Goal: Task Accomplishment & Management: Use online tool/utility

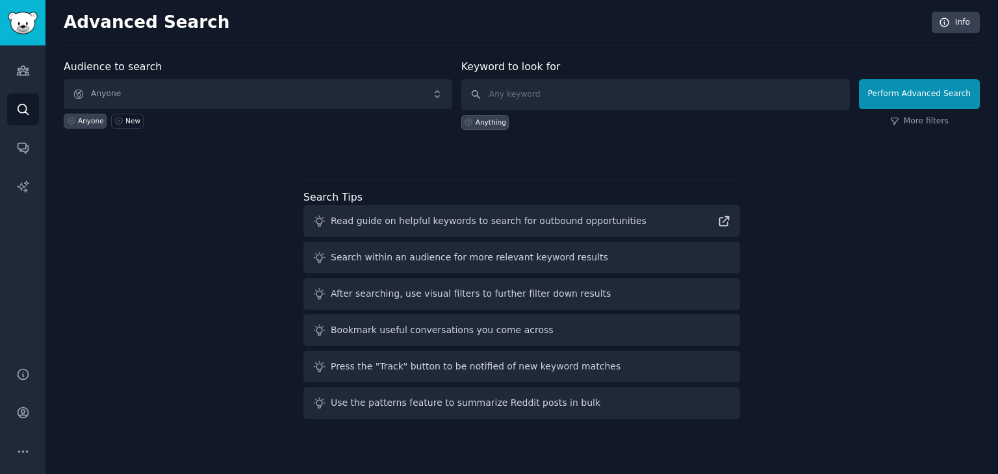
drag, startPoint x: 560, startPoint y: 201, endPoint x: 551, endPoint y: 192, distance: 12.4
click at [560, 201] on div "Search Tips Read guide on helpful keywords to search for outbound opportunities…" at bounding box center [521, 305] width 437 height 230
click at [574, 93] on input "text" at bounding box center [655, 94] width 388 height 31
paste input "pregnant women daily routine"
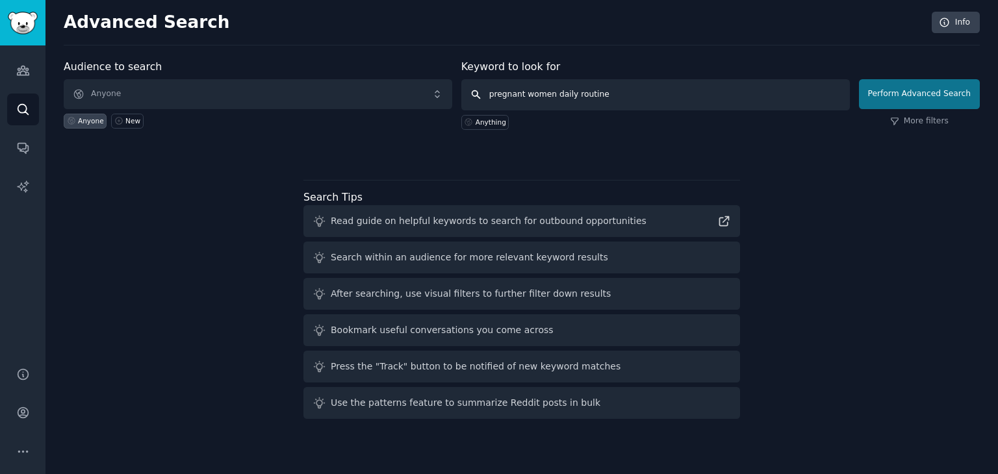
type input "pregnant women daily routine"
click at [957, 82] on button "Perform Advanced Search" at bounding box center [919, 94] width 121 height 30
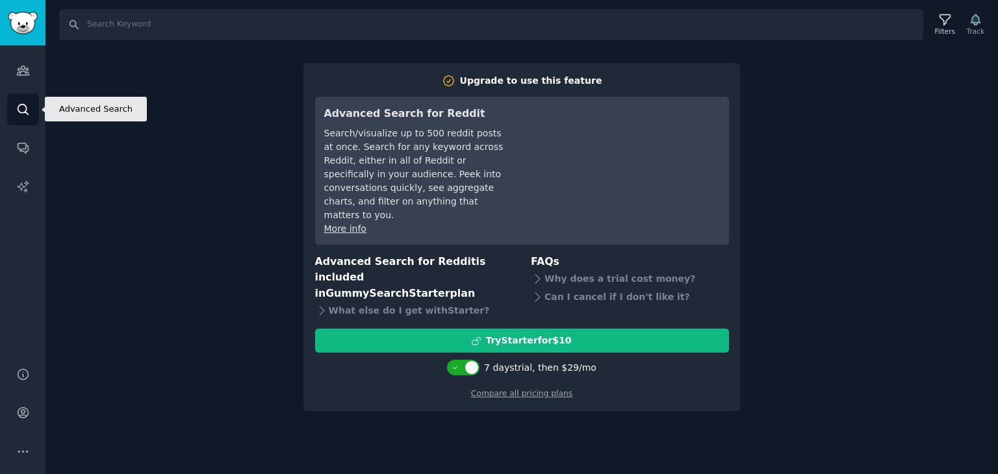
click at [23, 99] on link "Search" at bounding box center [23, 110] width 32 height 32
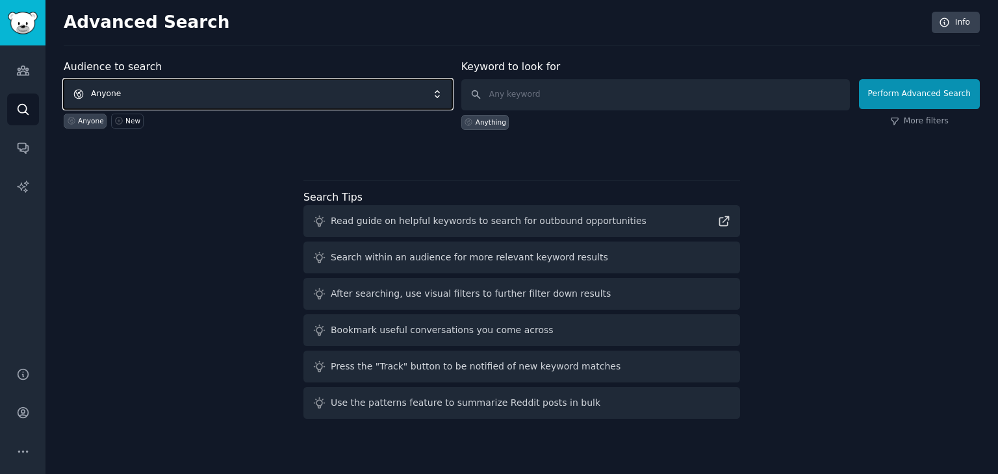
drag, startPoint x: 170, startPoint y: 79, endPoint x: 172, endPoint y: 92, distance: 13.1
click at [171, 81] on span "Anyone" at bounding box center [258, 94] width 388 height 30
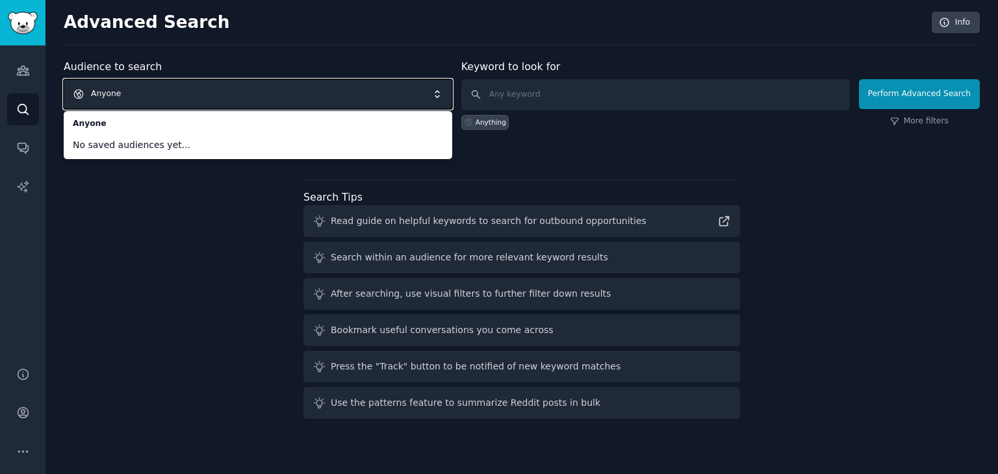
click at [157, 92] on span "Anyone" at bounding box center [258, 94] width 388 height 30
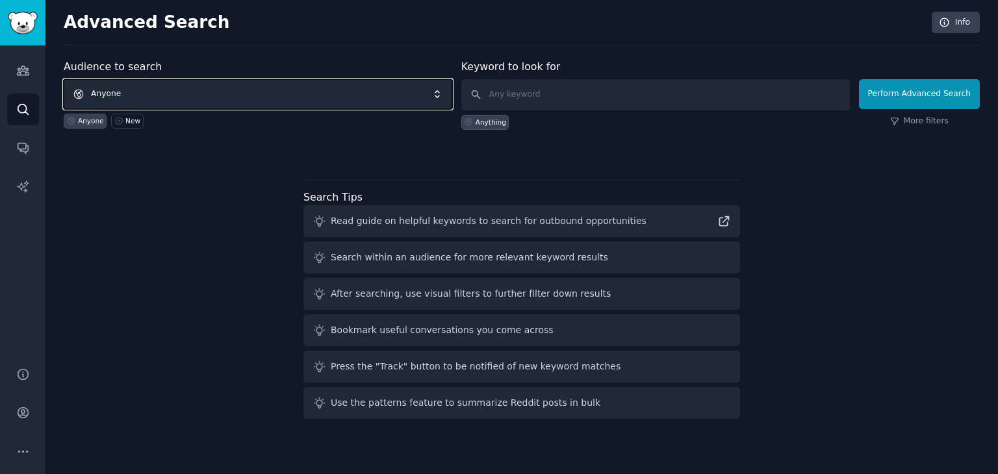
click at [157, 92] on span "Anyone" at bounding box center [258, 94] width 388 height 30
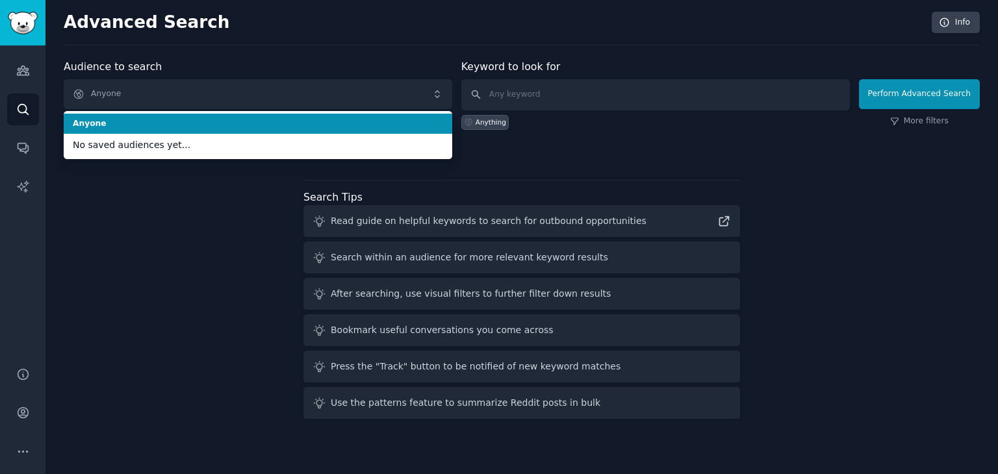
click at [158, 121] on span "Anyone" at bounding box center [258, 124] width 370 height 12
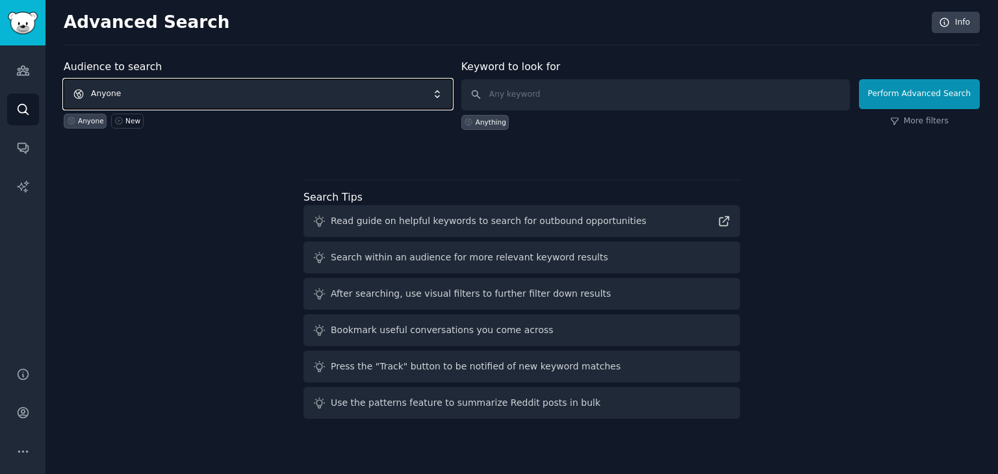
click at [147, 97] on span "Anyone" at bounding box center [258, 94] width 388 height 30
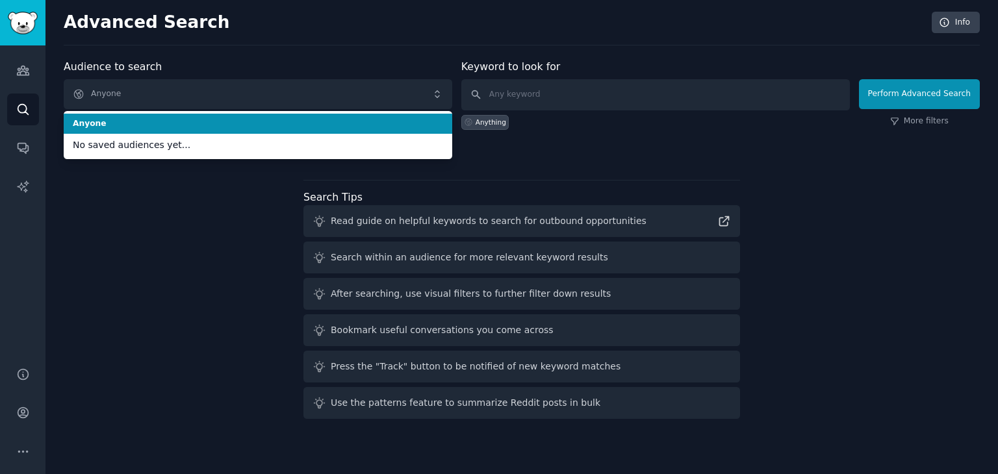
click at [171, 263] on div "Audience to search Anyone Anyone No saved audiences yet... Anyone New Keyword t…" at bounding box center [522, 241] width 916 height 365
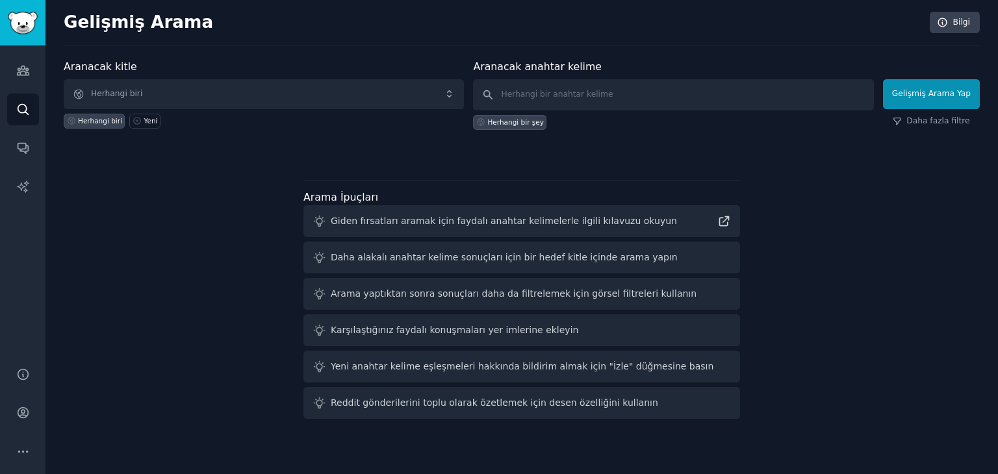
drag, startPoint x: 611, startPoint y: 27, endPoint x: 608, endPoint y: 62, distance: 35.2
click at [611, 27] on h2 "Gelişmiş Arama" at bounding box center [493, 22] width 859 height 21
click at [589, 92] on input "text" at bounding box center [673, 94] width 400 height 31
paste input "pregnant women daily routine"
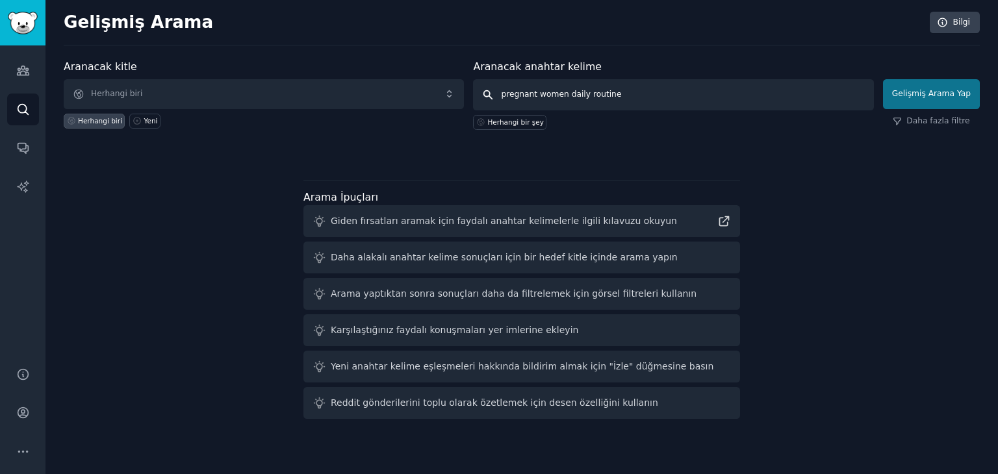
type input "pregnant women daily routine"
click at [911, 95] on font "Gelişmiş Arama Yap" at bounding box center [931, 93] width 79 height 9
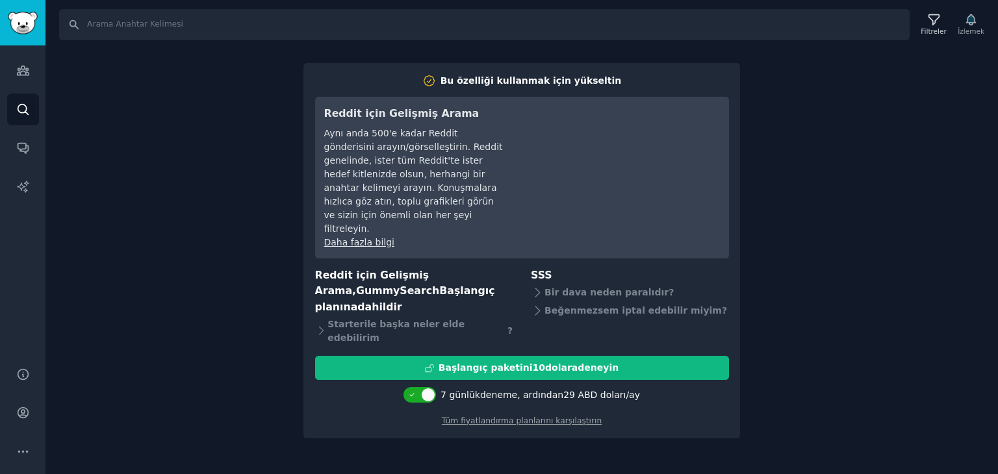
drag, startPoint x: 887, startPoint y: 92, endPoint x: 538, endPoint y: 92, distance: 349.5
click at [887, 92] on div "Aramak Filtreler İzlemek Bu özelliği kullanmak için yükseltin Reddit için Geliş…" at bounding box center [521, 237] width 952 height 474
click at [18, 112] on icon "Kenar çubuğu" at bounding box center [23, 110] width 14 height 14
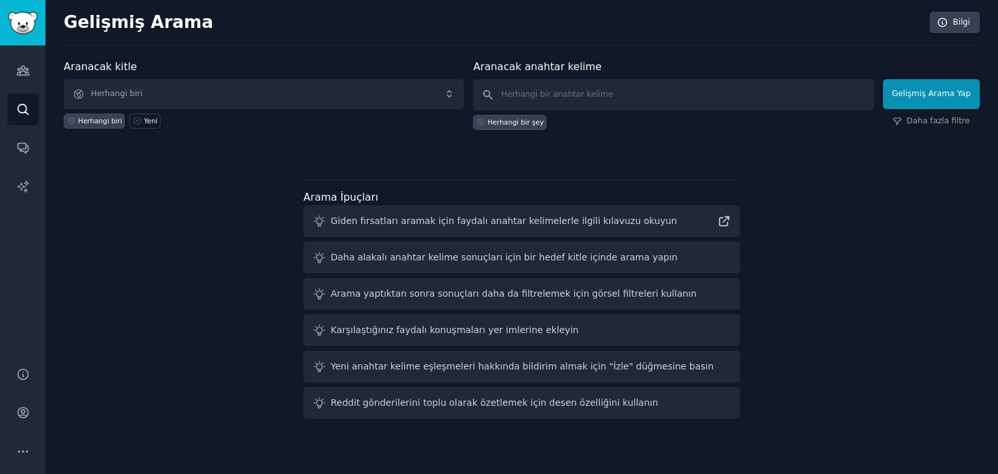
click at [471, 260] on font "Daha alakalı anahtar kelime sonuçları için bir hedef kitle içinde arama yapın" at bounding box center [504, 257] width 347 height 10
click at [21, 71] on icon "Kenar çubuğu" at bounding box center [23, 70] width 12 height 9
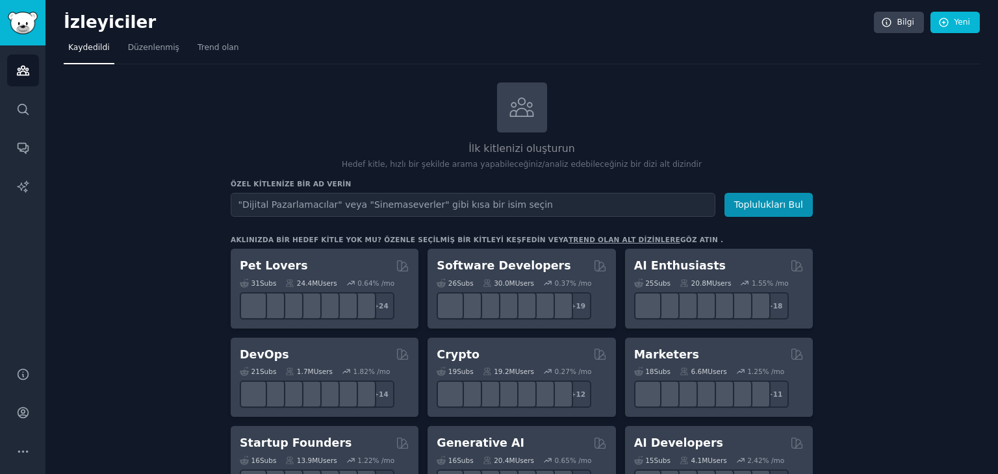
click at [322, 205] on input "text" at bounding box center [473, 205] width 485 height 24
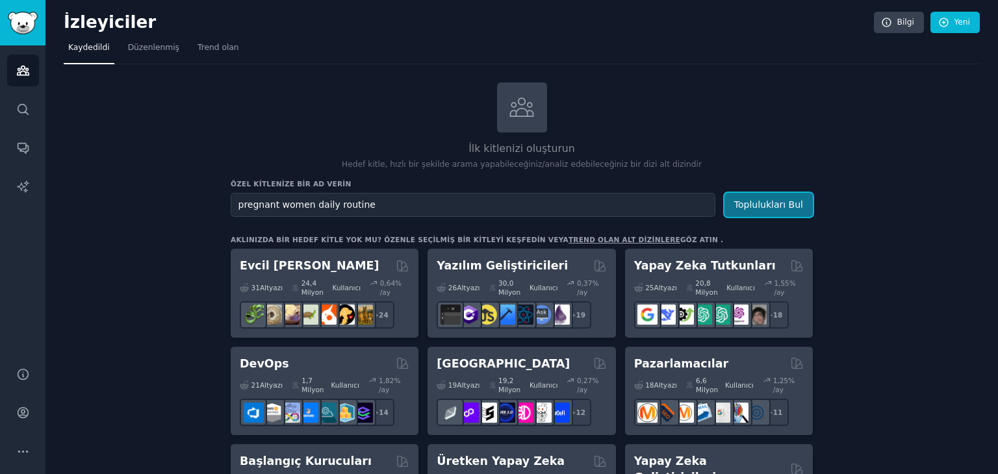
click at [787, 212] on button "Toplulukları Bul" at bounding box center [768, 205] width 88 height 24
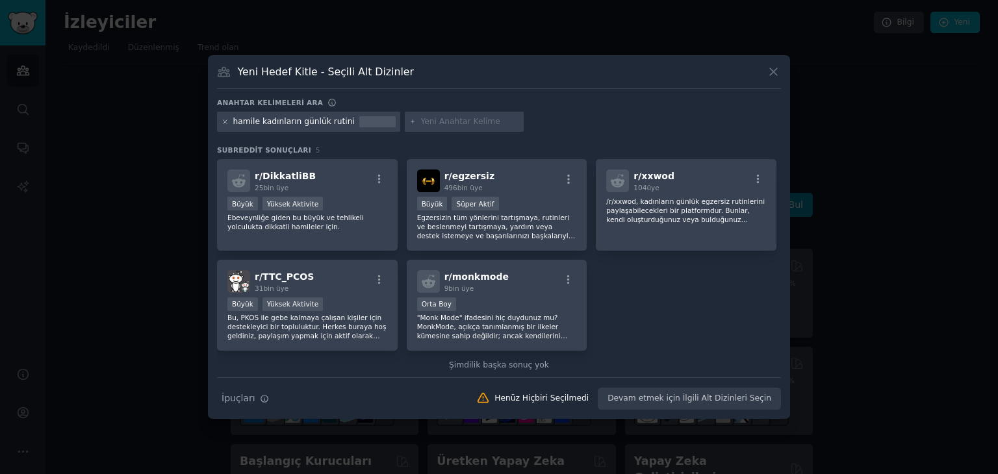
click at [227, 118] on icon at bounding box center [225, 121] width 7 height 7
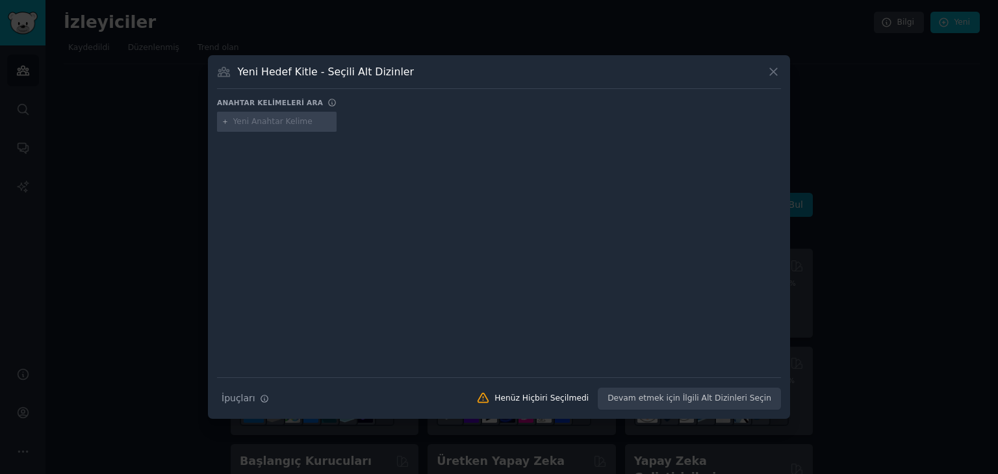
click at [782, 72] on div "Yeni Hedef Kitle - Seçili Alt Dizinler Anahtar kelimeleri ara Hedef kitlenizin …" at bounding box center [499, 237] width 582 height 364
click at [778, 72] on icon at bounding box center [773, 72] width 14 height 14
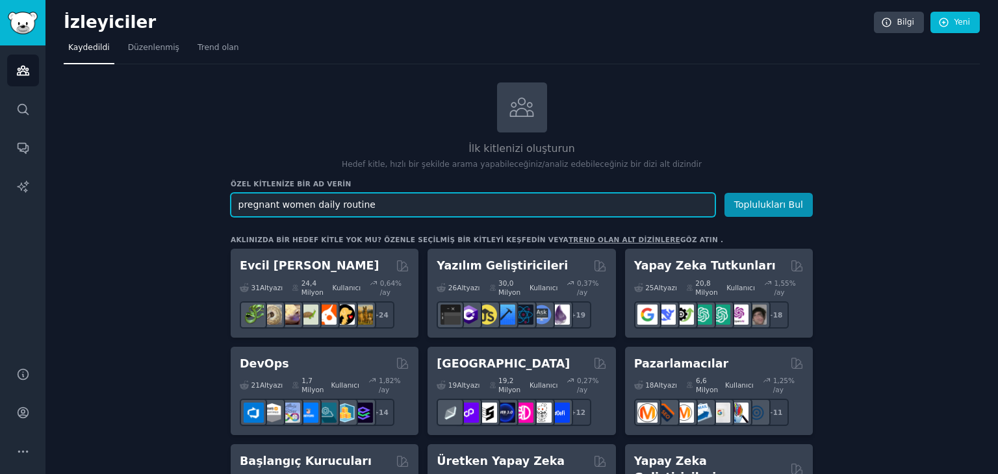
click at [409, 214] on input "pregnant women daily routine" at bounding box center [473, 205] width 485 height 24
paste input "women's daily routine"
type input "pregnant women daily routinewomen's daily routine"
drag, startPoint x: 171, startPoint y: 199, endPoint x: 120, endPoint y: 199, distance: 52.0
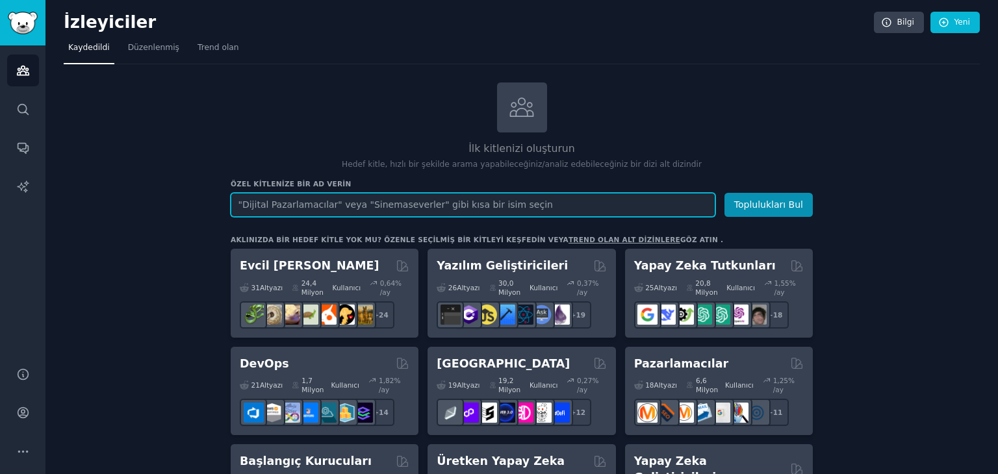
paste input "women's daily routine"
type input "women's daily routine"
click at [724, 193] on button "Toplulukları Bul" at bounding box center [768, 205] width 88 height 24
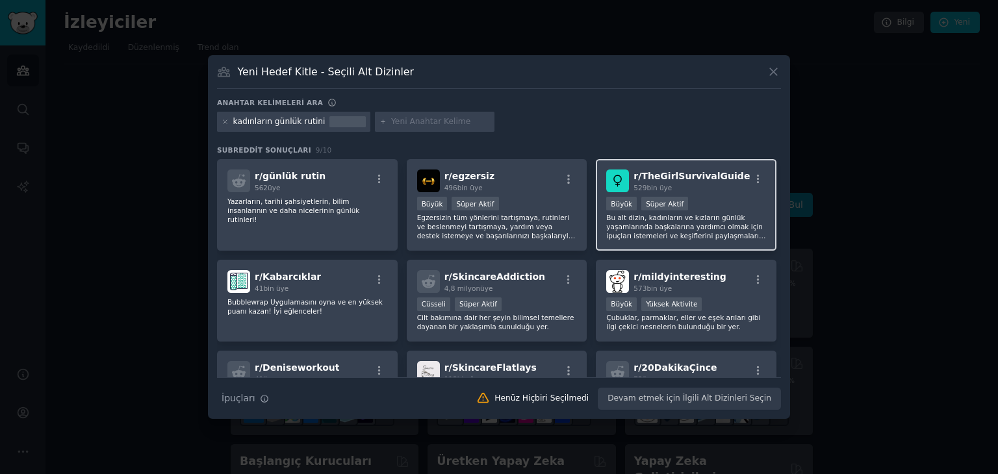
click at [678, 219] on font "Bu alt dizin, kadınların ve kızların günlük yaşamlarında başkalarına yardımcı o…" at bounding box center [685, 240] width 159 height 53
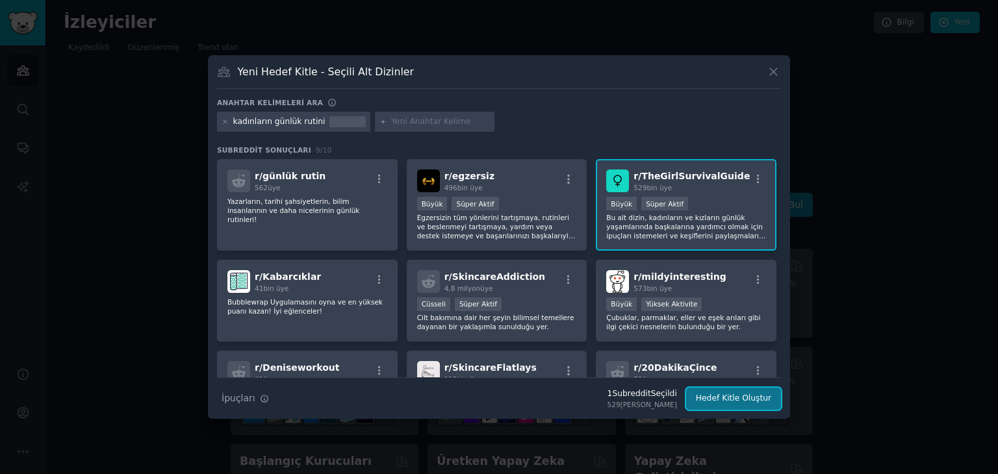
click at [735, 398] on font "Hedef Kitle Oluştur" at bounding box center [733, 398] width 75 height 9
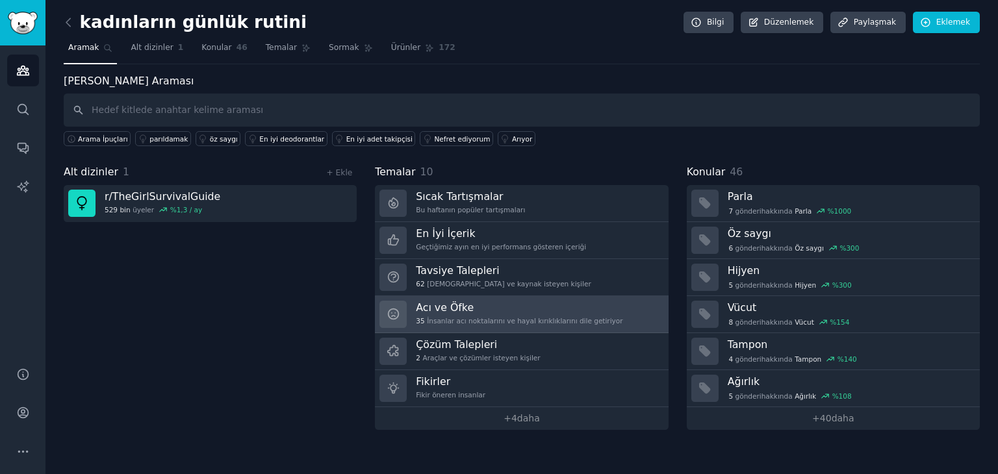
click at [489, 317] on font "İnsanlar acı noktalarını ve hayal kırıklıklarını dile getiriyor" at bounding box center [525, 321] width 196 height 8
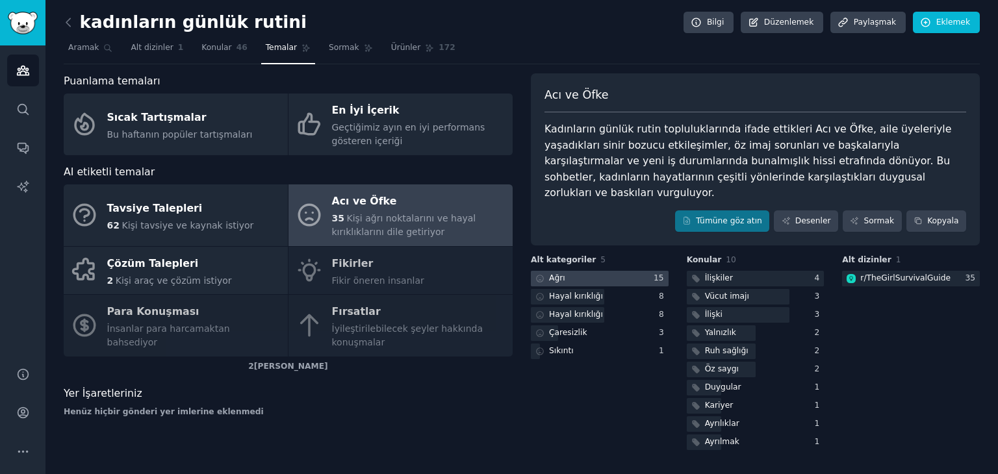
click at [579, 271] on div at bounding box center [600, 279] width 138 height 16
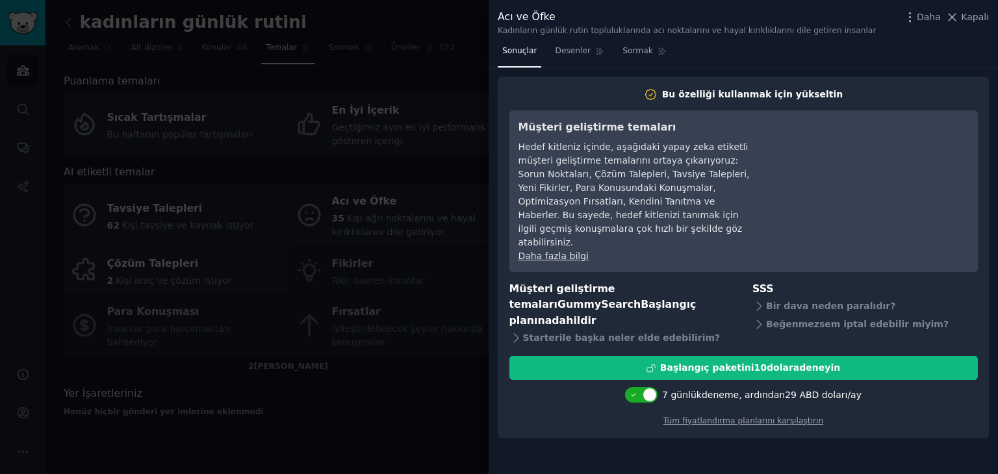
click at [466, 392] on div at bounding box center [499, 237] width 998 height 474
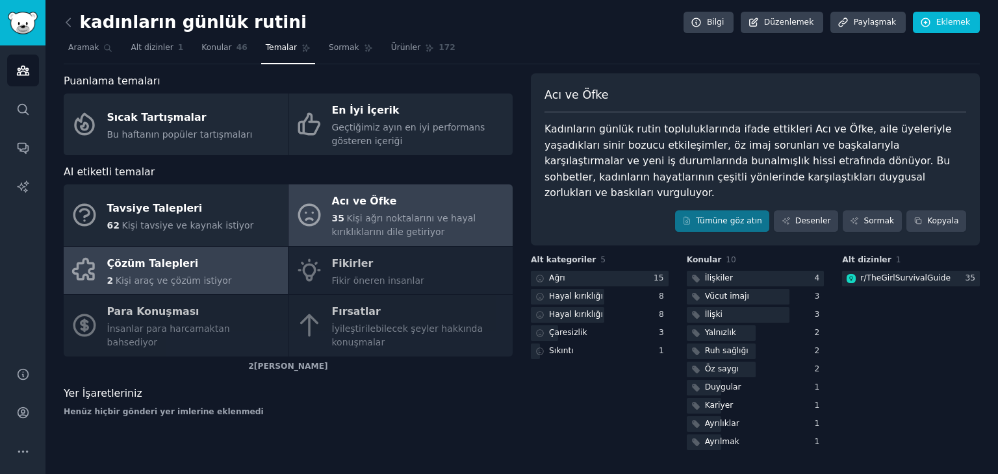
click at [212, 271] on div "Çözüm Talepleri" at bounding box center [169, 263] width 125 height 21
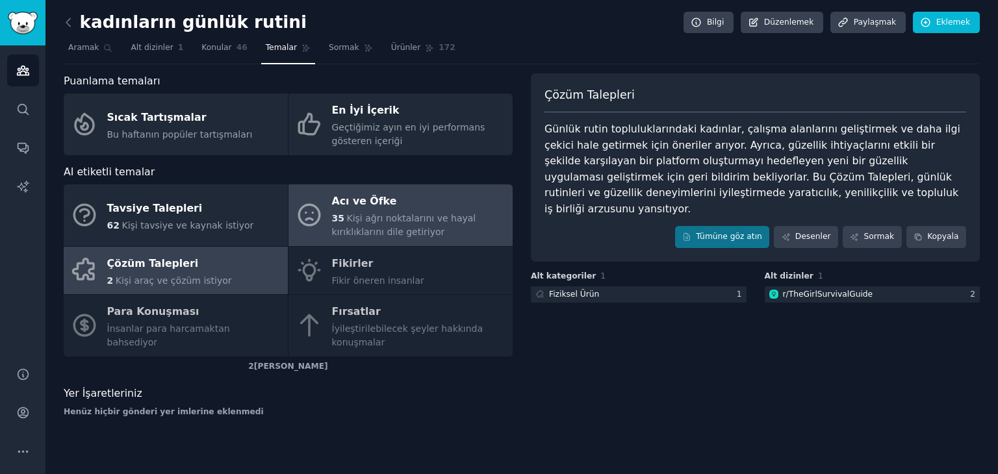
click at [390, 216] on font "Kişi ağrı noktalarını ve hayal kırıklıklarını dile getiriyor" at bounding box center [404, 225] width 144 height 24
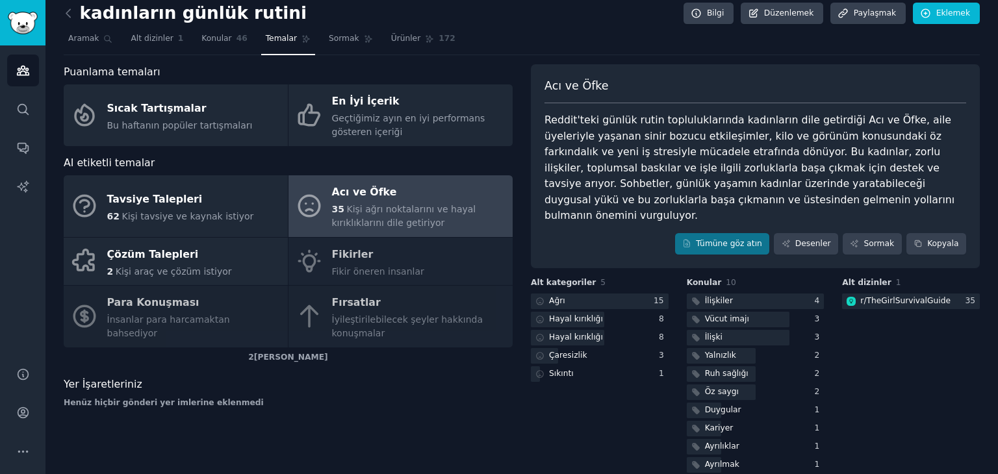
scroll to position [11, 0]
